Goal: Task Accomplishment & Management: Manage account settings

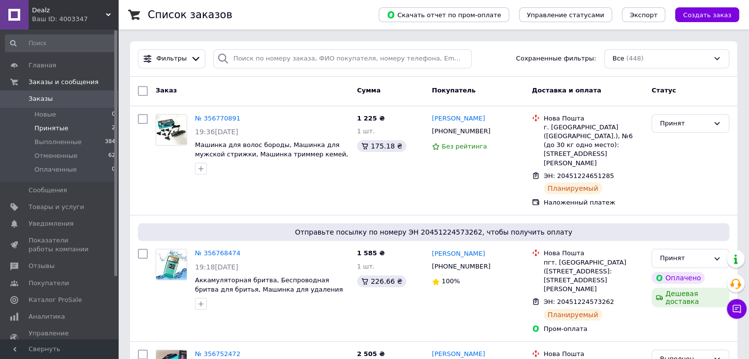
click at [55, 126] on span "Принятые" at bounding box center [51, 128] width 34 height 9
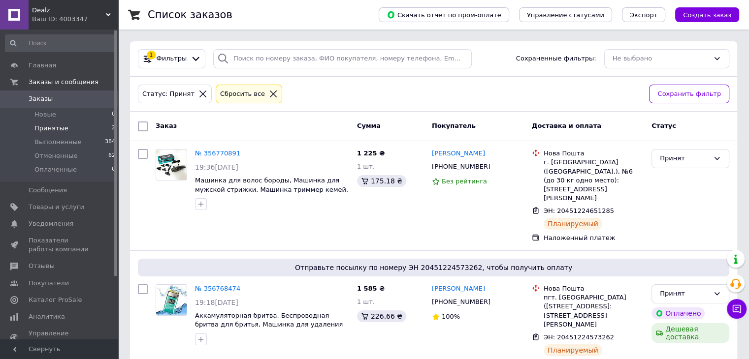
click at [53, 129] on span "Принятые" at bounding box center [51, 128] width 34 height 9
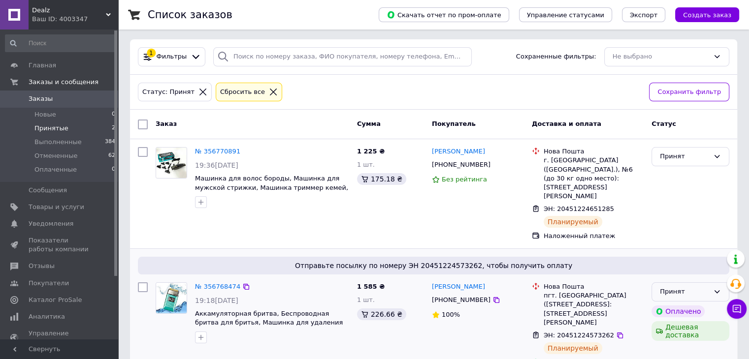
click at [669, 287] on div "Принят" at bounding box center [684, 292] width 49 height 10
click at [668, 304] on li "Выполнен" at bounding box center [690, 313] width 77 height 18
click at [670, 156] on div "Принят" at bounding box center [684, 157] width 49 height 10
click at [666, 174] on li "Выполнен" at bounding box center [690, 177] width 77 height 18
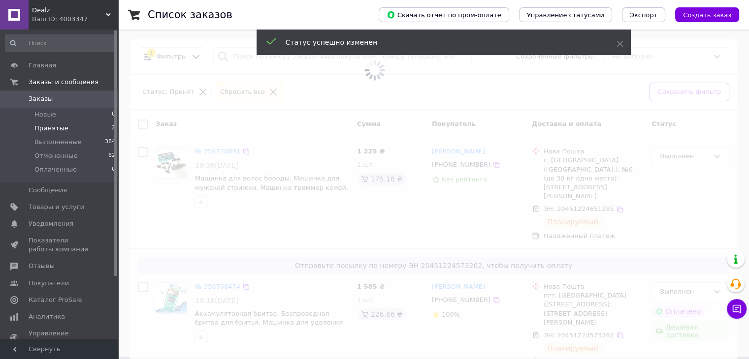
click at [39, 99] on span "Заказы" at bounding box center [41, 99] width 24 height 9
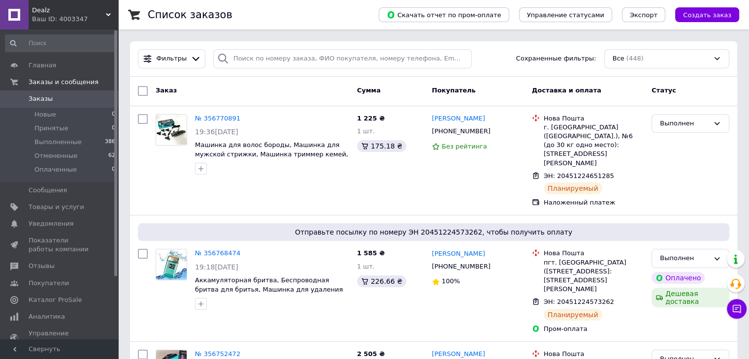
click at [52, 299] on span "Каталог ProSale" at bounding box center [55, 300] width 53 height 9
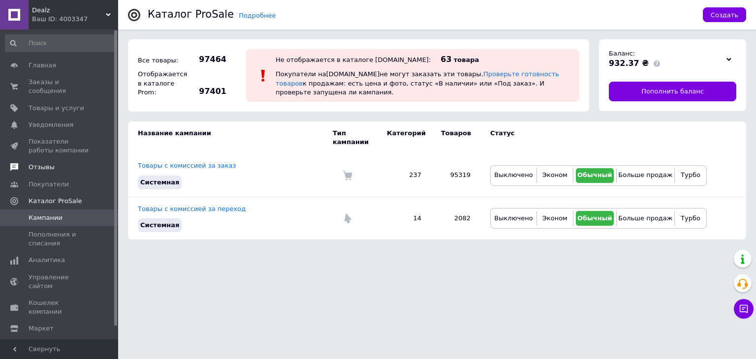
click at [35, 163] on span "Отзывы" at bounding box center [42, 167] width 26 height 9
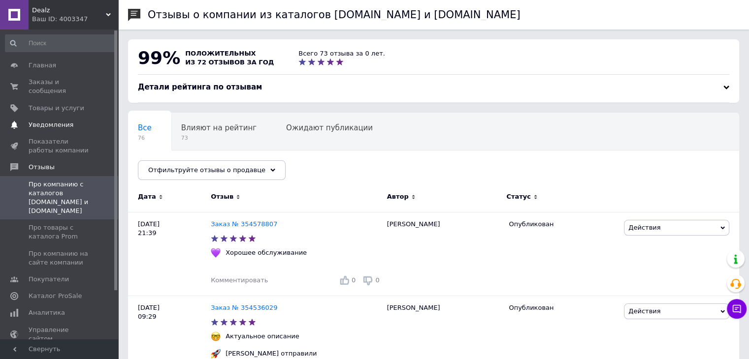
click at [47, 121] on span "Уведомления" at bounding box center [51, 125] width 45 height 9
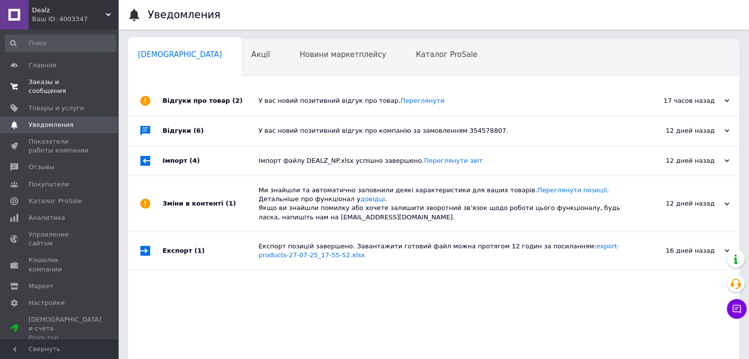
click at [65, 86] on span "Заказы и сообщения" at bounding box center [60, 87] width 63 height 18
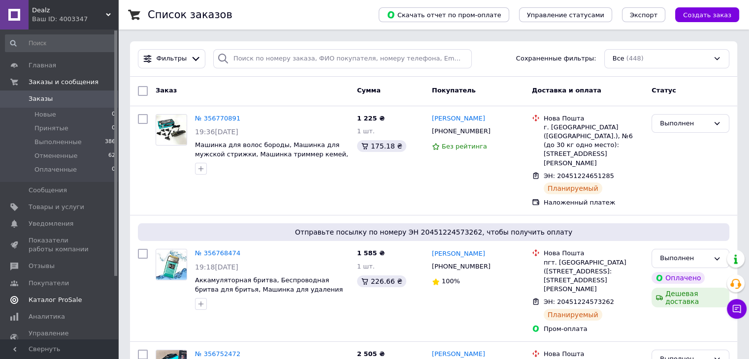
click at [62, 302] on span "Каталог ProSale" at bounding box center [55, 300] width 53 height 9
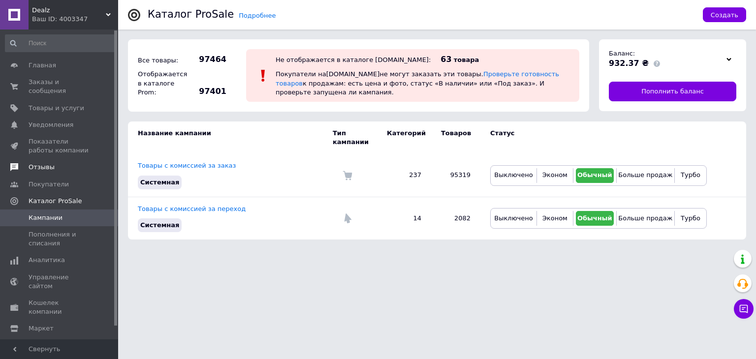
click at [45, 163] on span "Отзывы" at bounding box center [42, 167] width 26 height 9
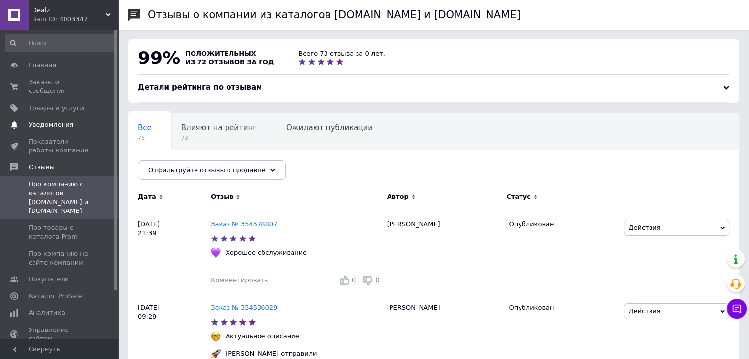
click at [43, 121] on span "Уведомления" at bounding box center [51, 125] width 45 height 9
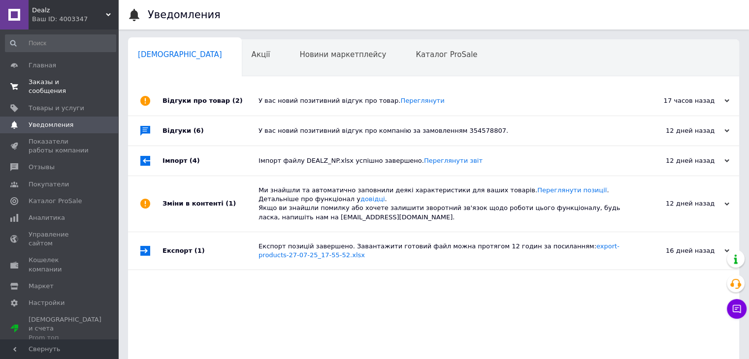
click at [55, 84] on span "Заказы и сообщения" at bounding box center [60, 87] width 63 height 18
